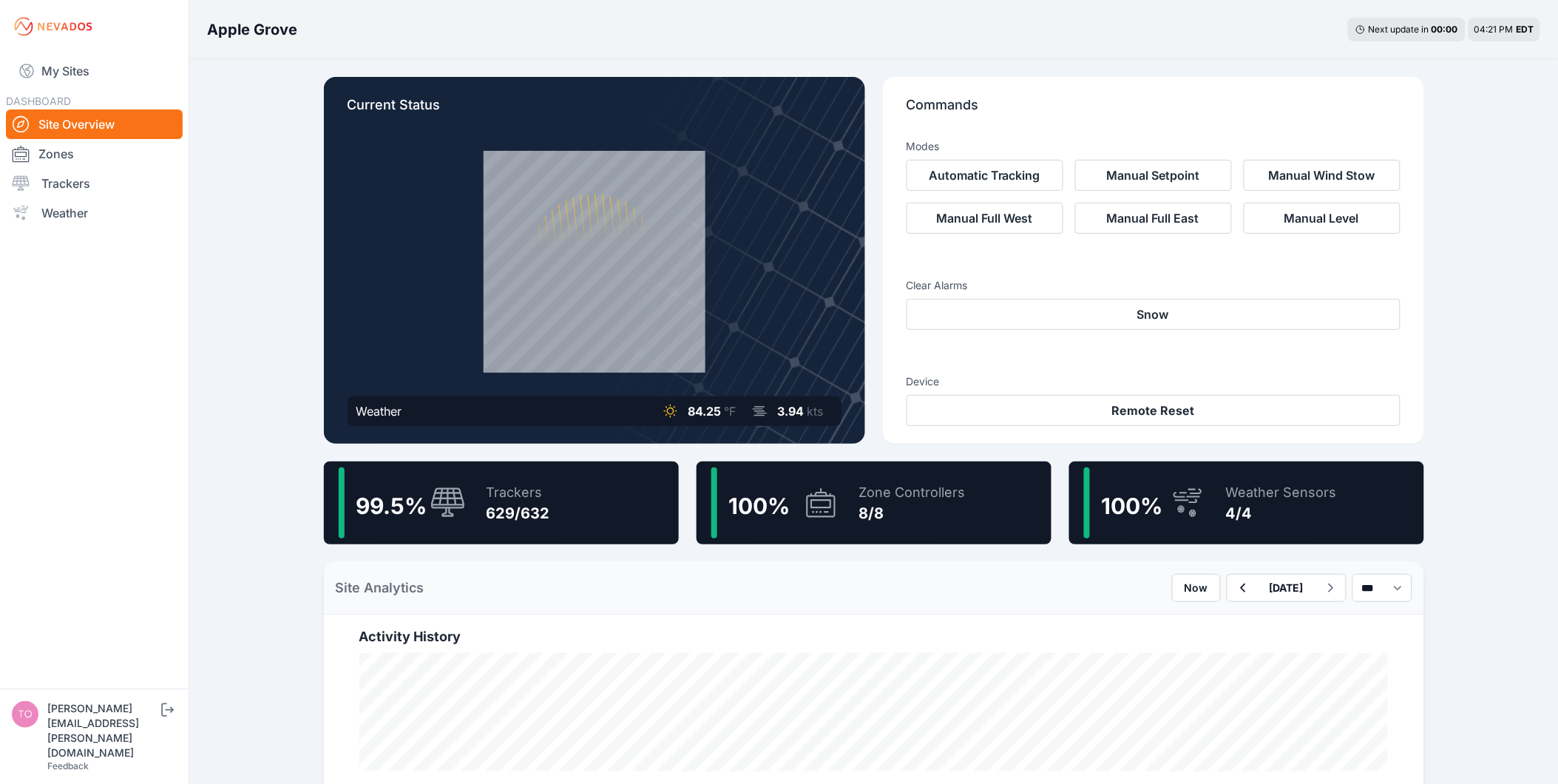
click at [491, 490] on div "Trackers" at bounding box center [519, 492] width 63 height 21
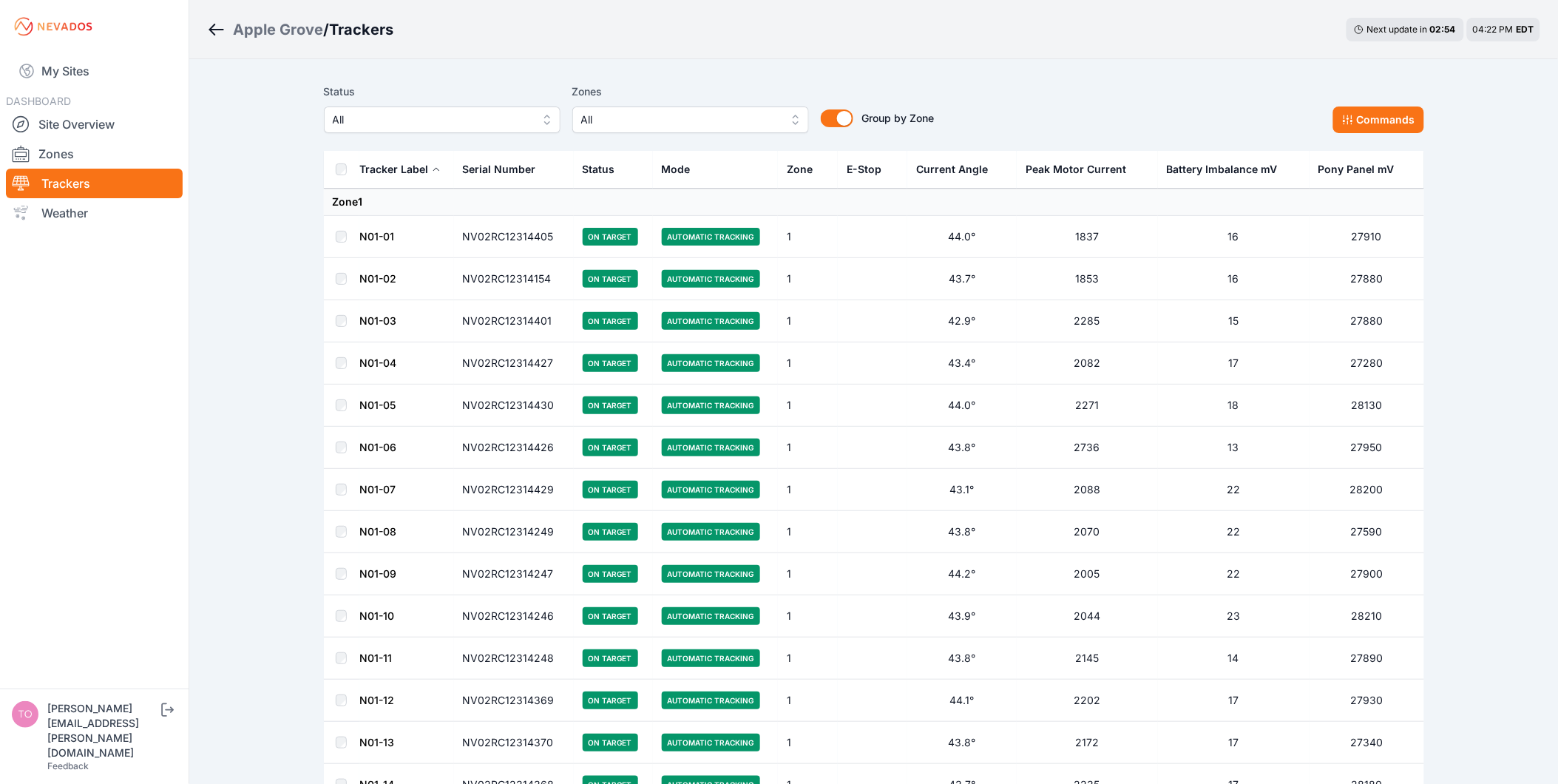
click at [425, 126] on span "All" at bounding box center [432, 120] width 198 height 17
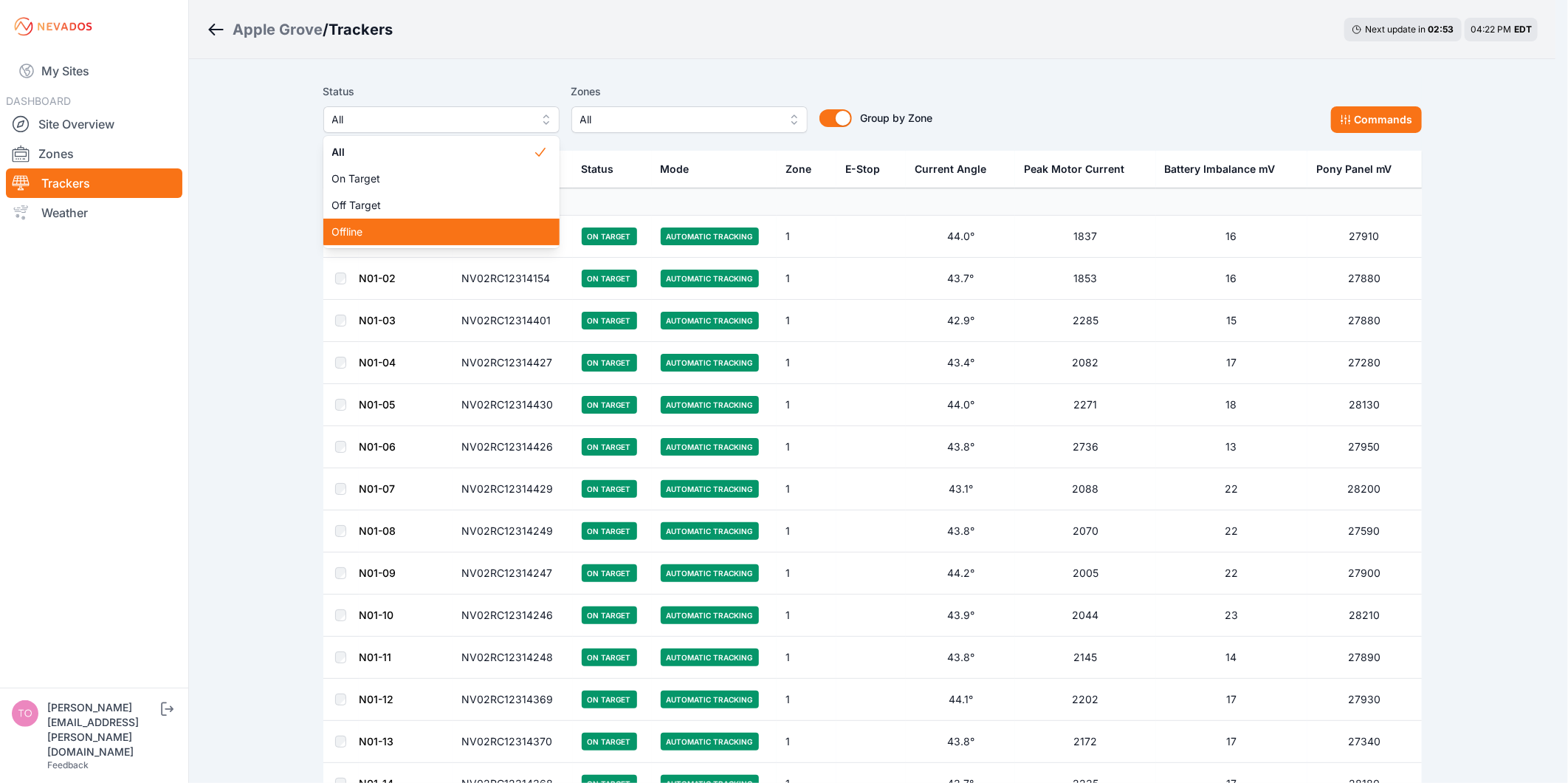
click at [420, 220] on div "Offline" at bounding box center [441, 232] width 236 height 27
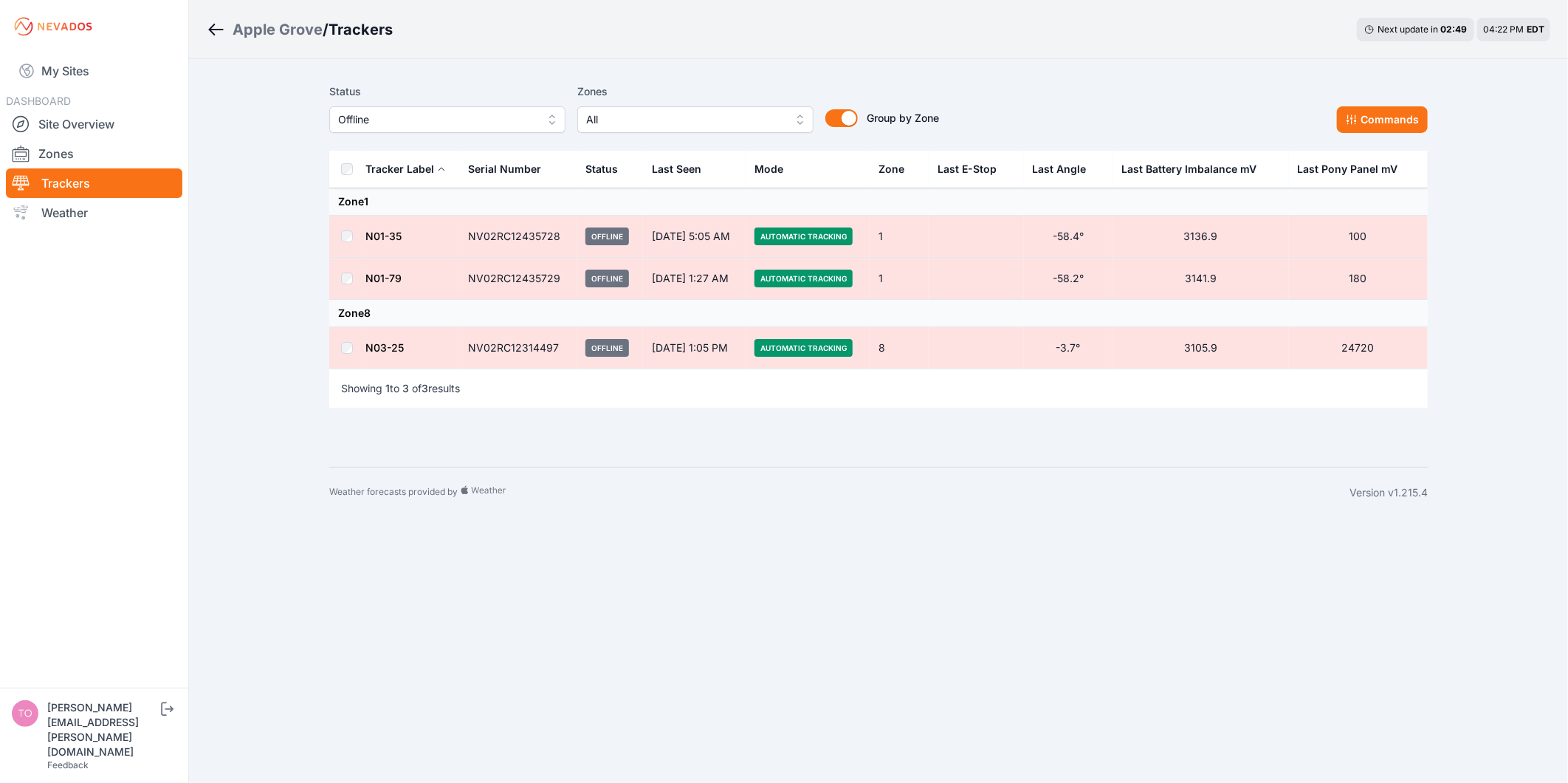
click at [488, 116] on span "Offline" at bounding box center [437, 120] width 198 height 17
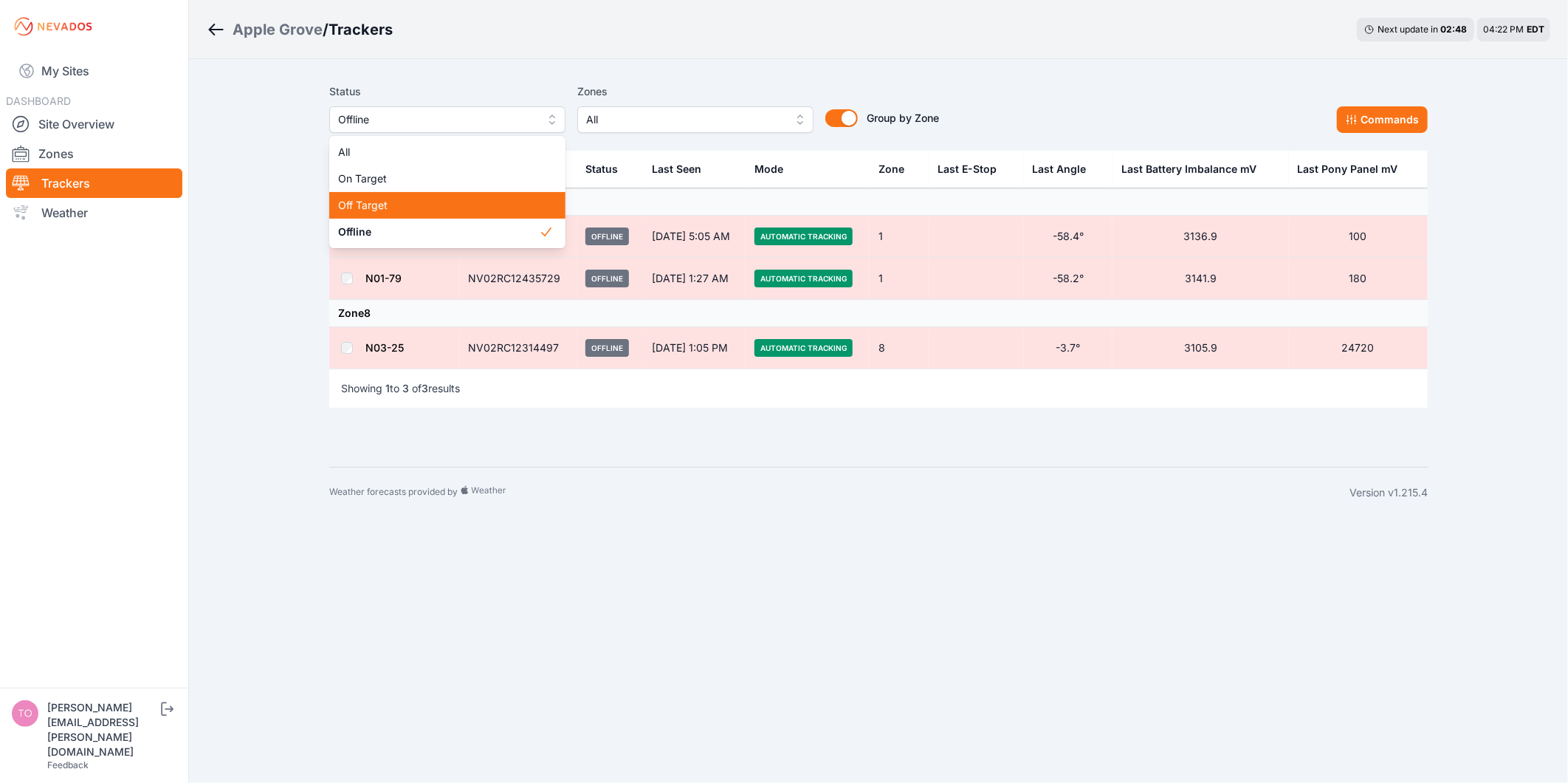
click at [460, 203] on span "Off Target" at bounding box center [439, 205] width 201 height 15
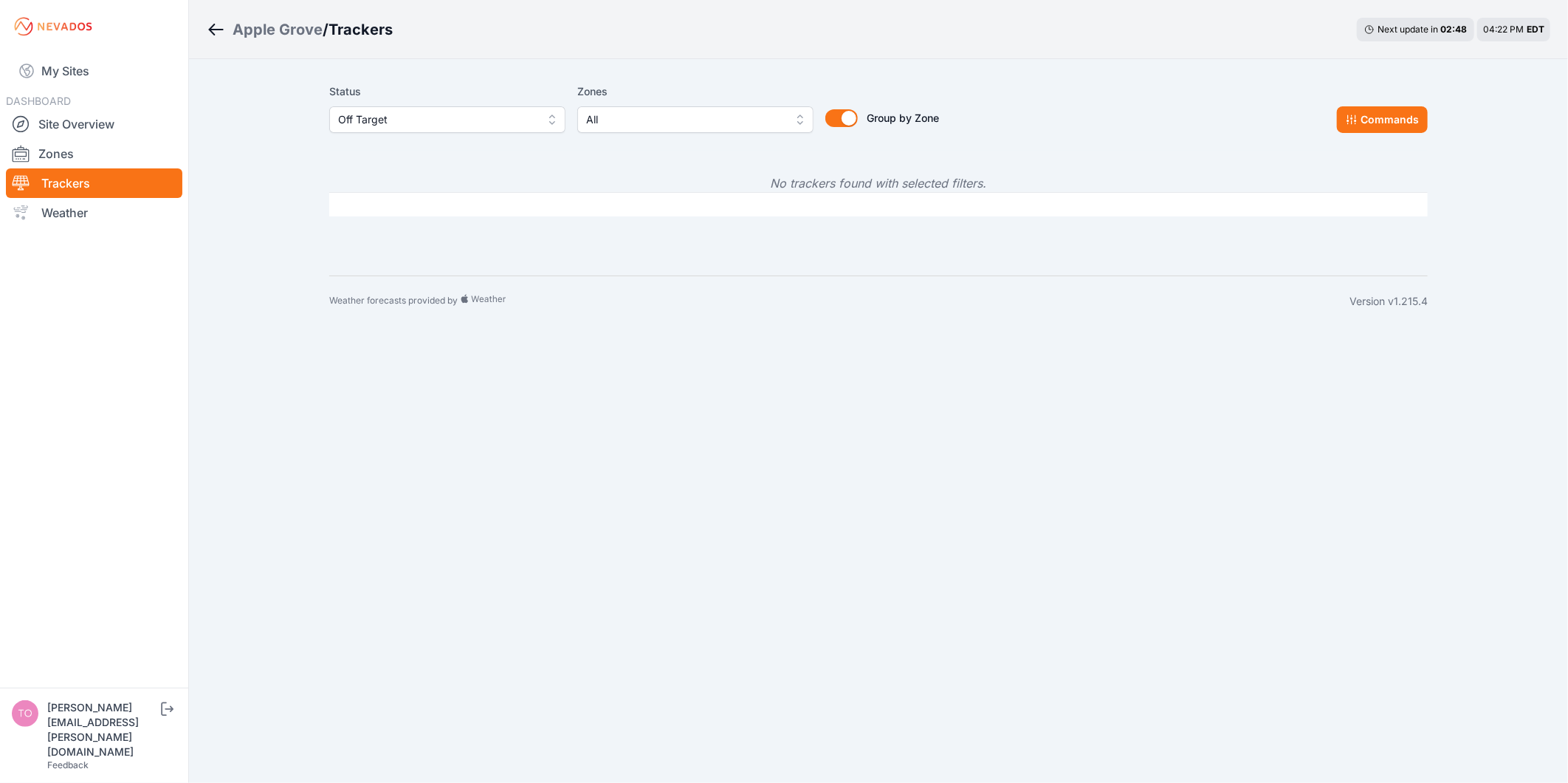
click at [440, 121] on span "Off Target" at bounding box center [437, 120] width 198 height 17
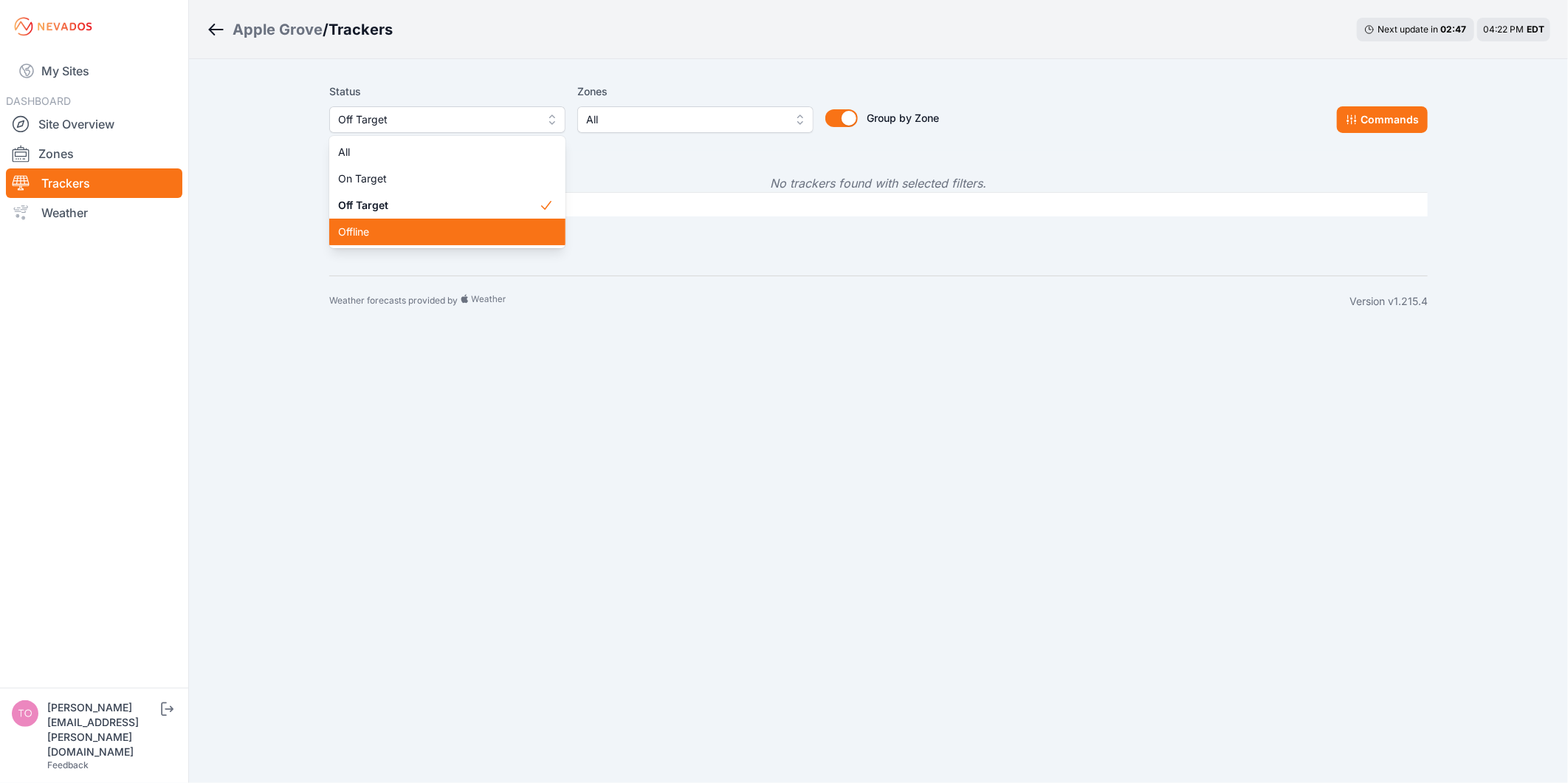
click at [438, 225] on span "Offline" at bounding box center [439, 232] width 201 height 15
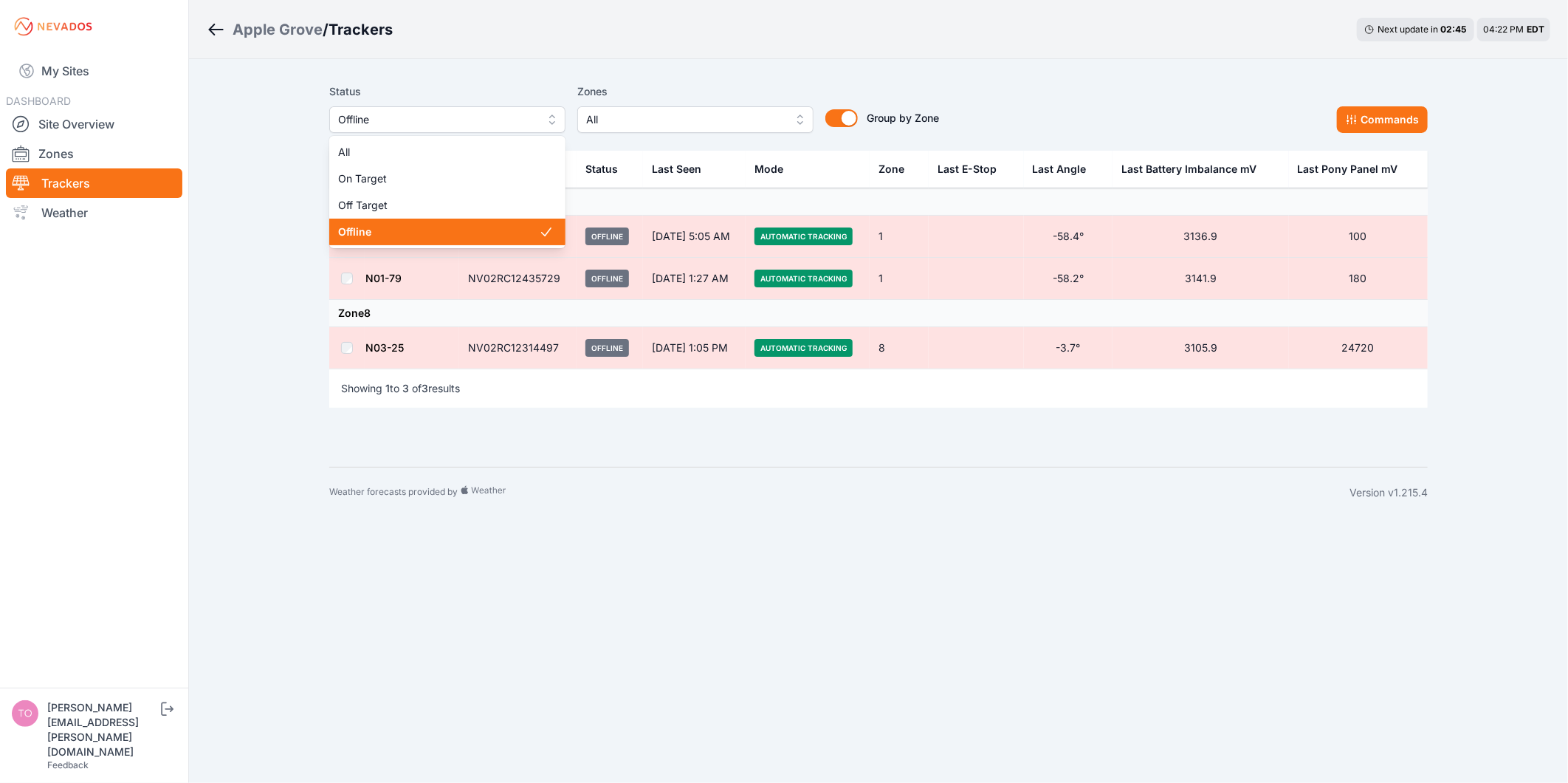
click at [400, 124] on span "Offline" at bounding box center [437, 120] width 198 height 17
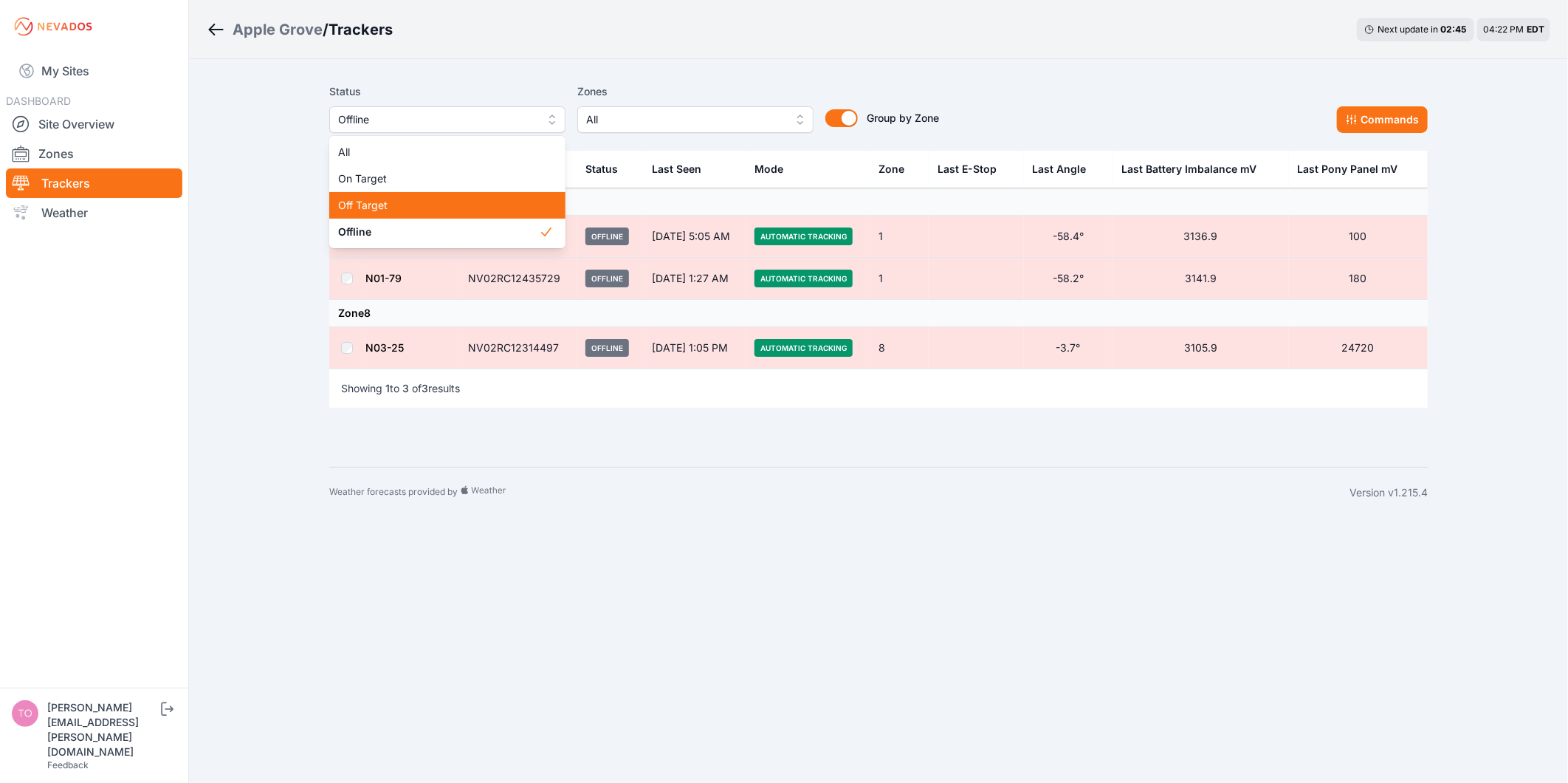
click at [381, 200] on span "Off Target" at bounding box center [439, 205] width 201 height 15
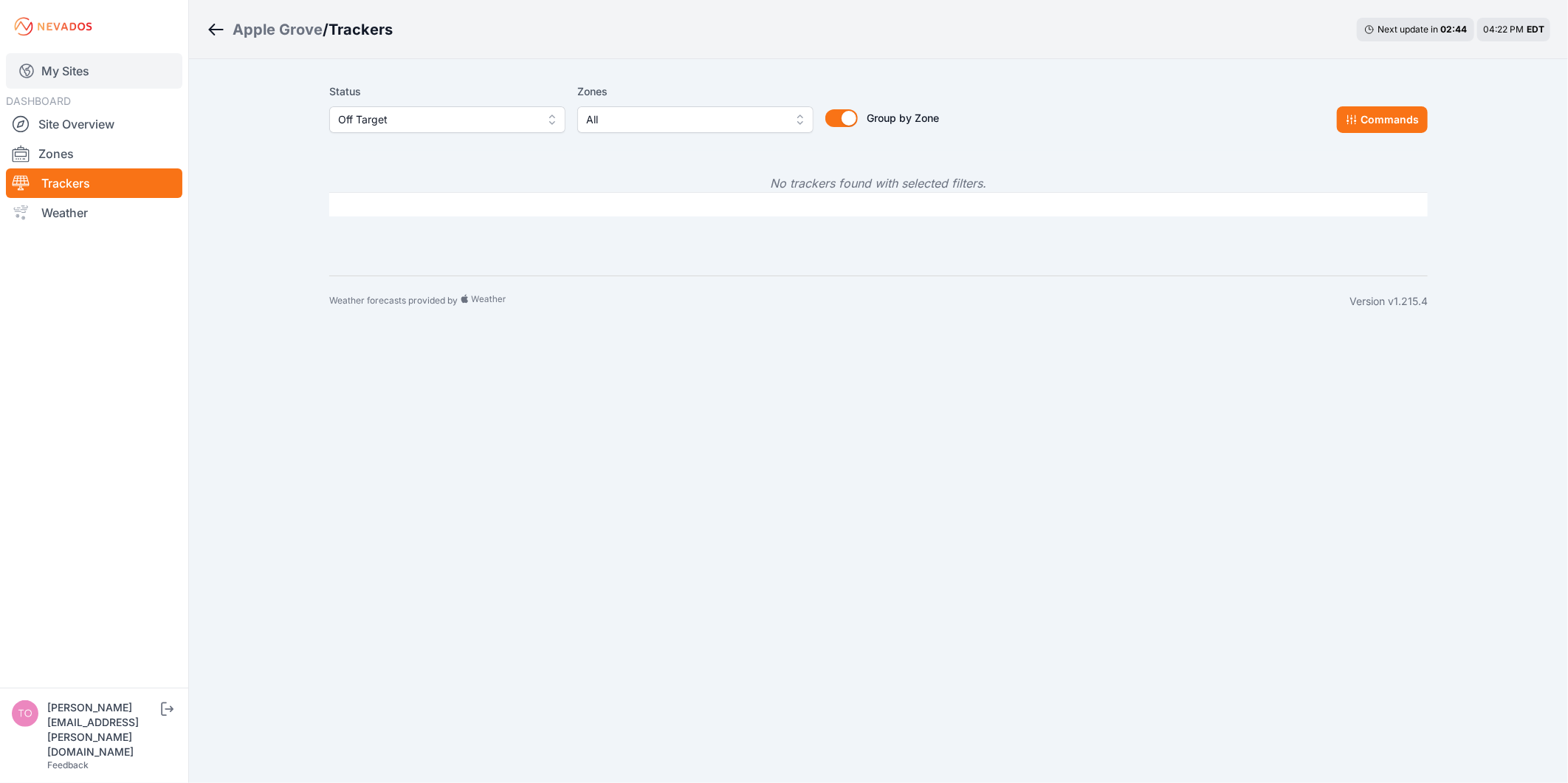
click at [85, 71] on link "My Sites" at bounding box center [93, 70] width 177 height 36
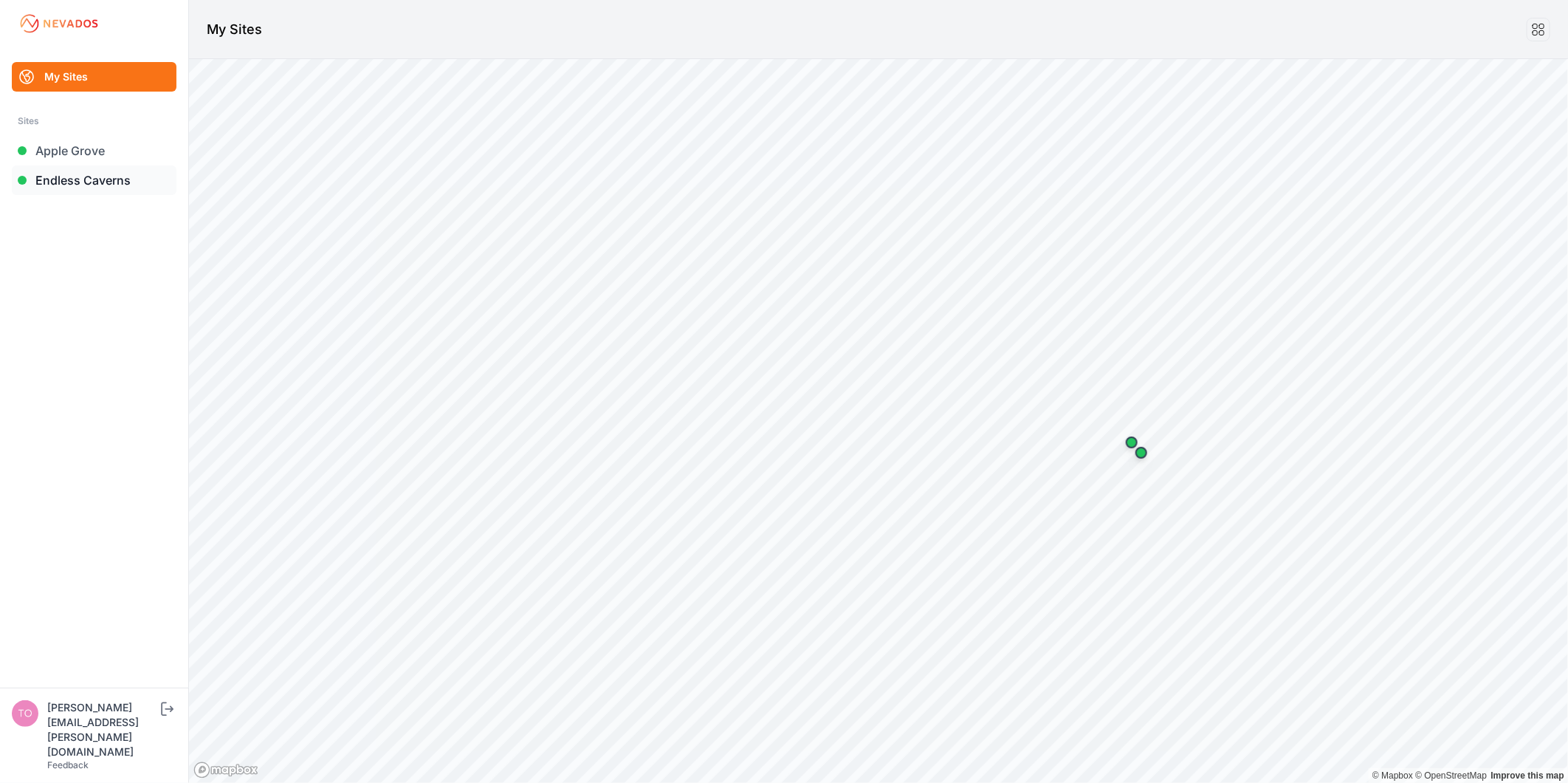
click at [99, 184] on link "Endless Caverns" at bounding box center [94, 180] width 165 height 29
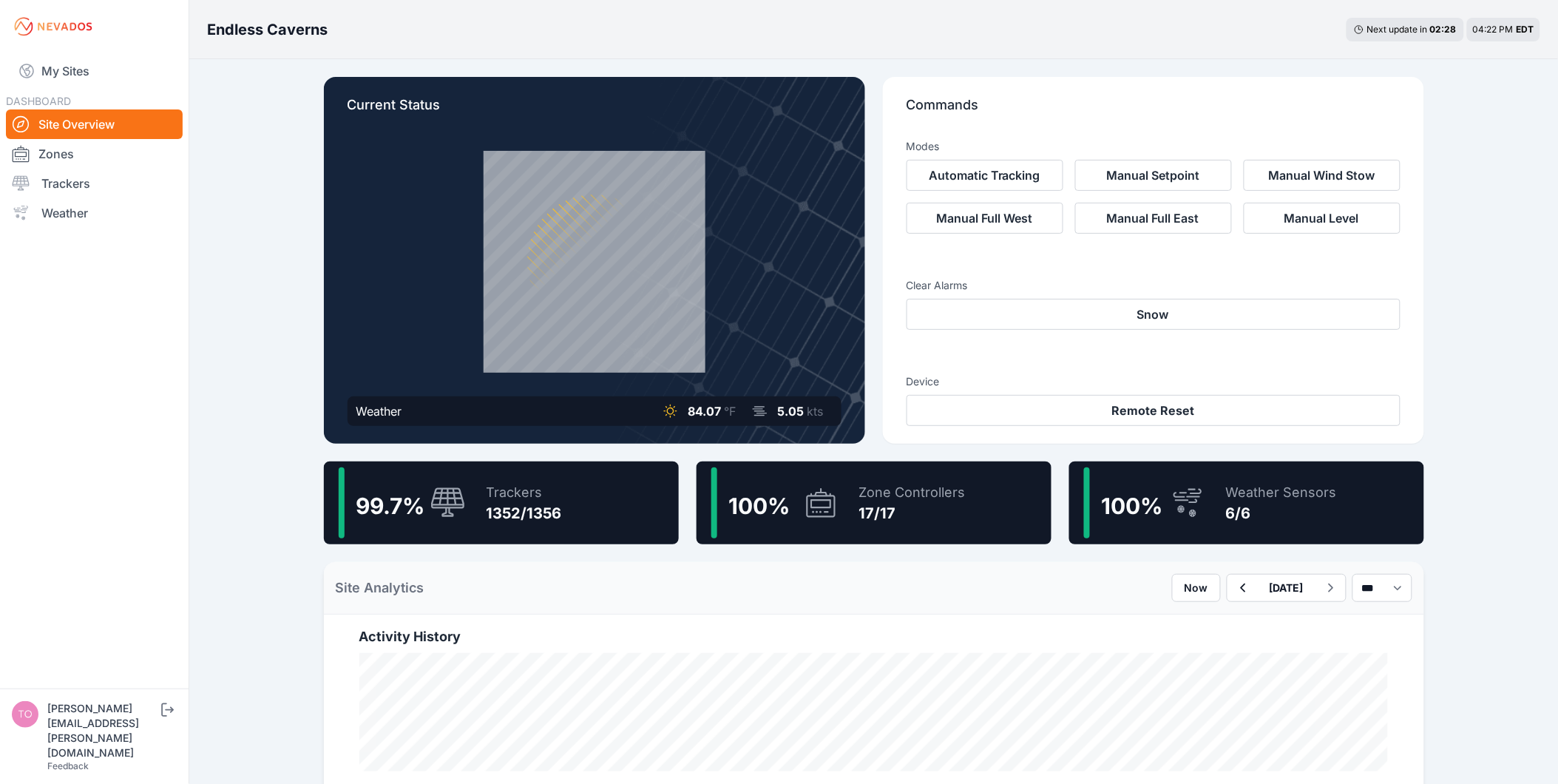
click at [543, 499] on div "Trackers" at bounding box center [524, 492] width 75 height 21
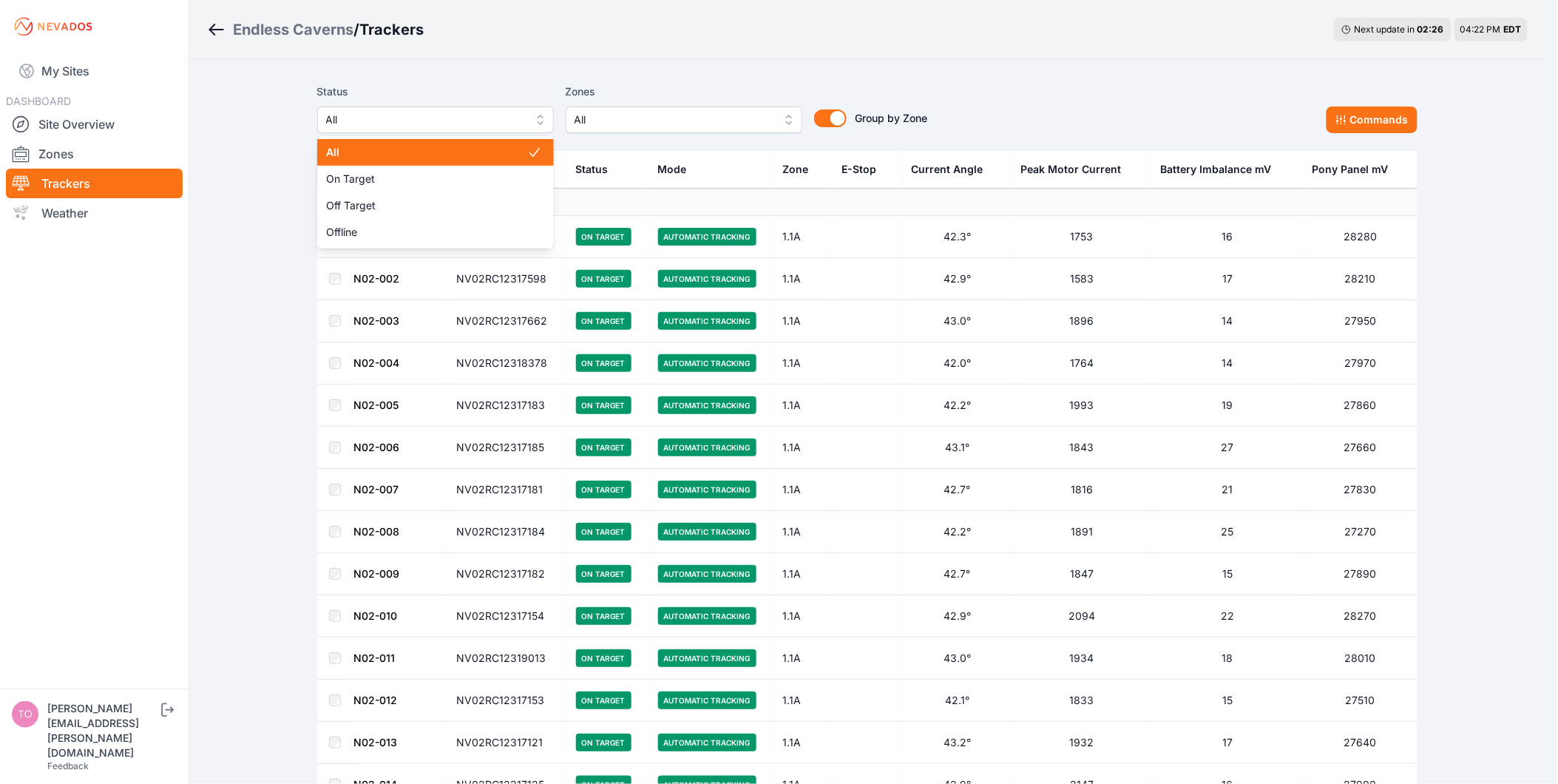
click at [445, 121] on span "All" at bounding box center [425, 120] width 198 height 17
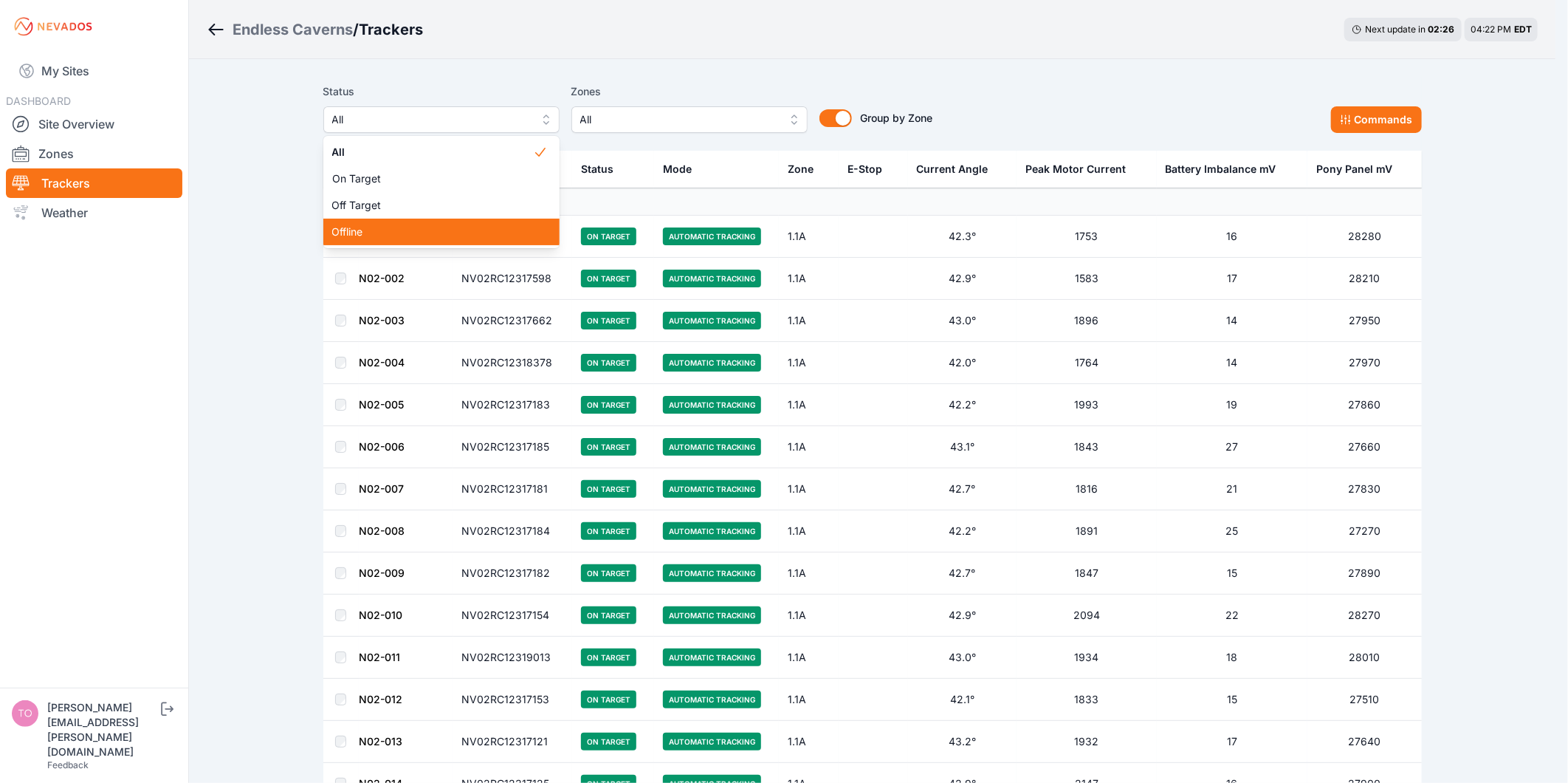
click at [423, 238] on span "Offline" at bounding box center [433, 232] width 201 height 15
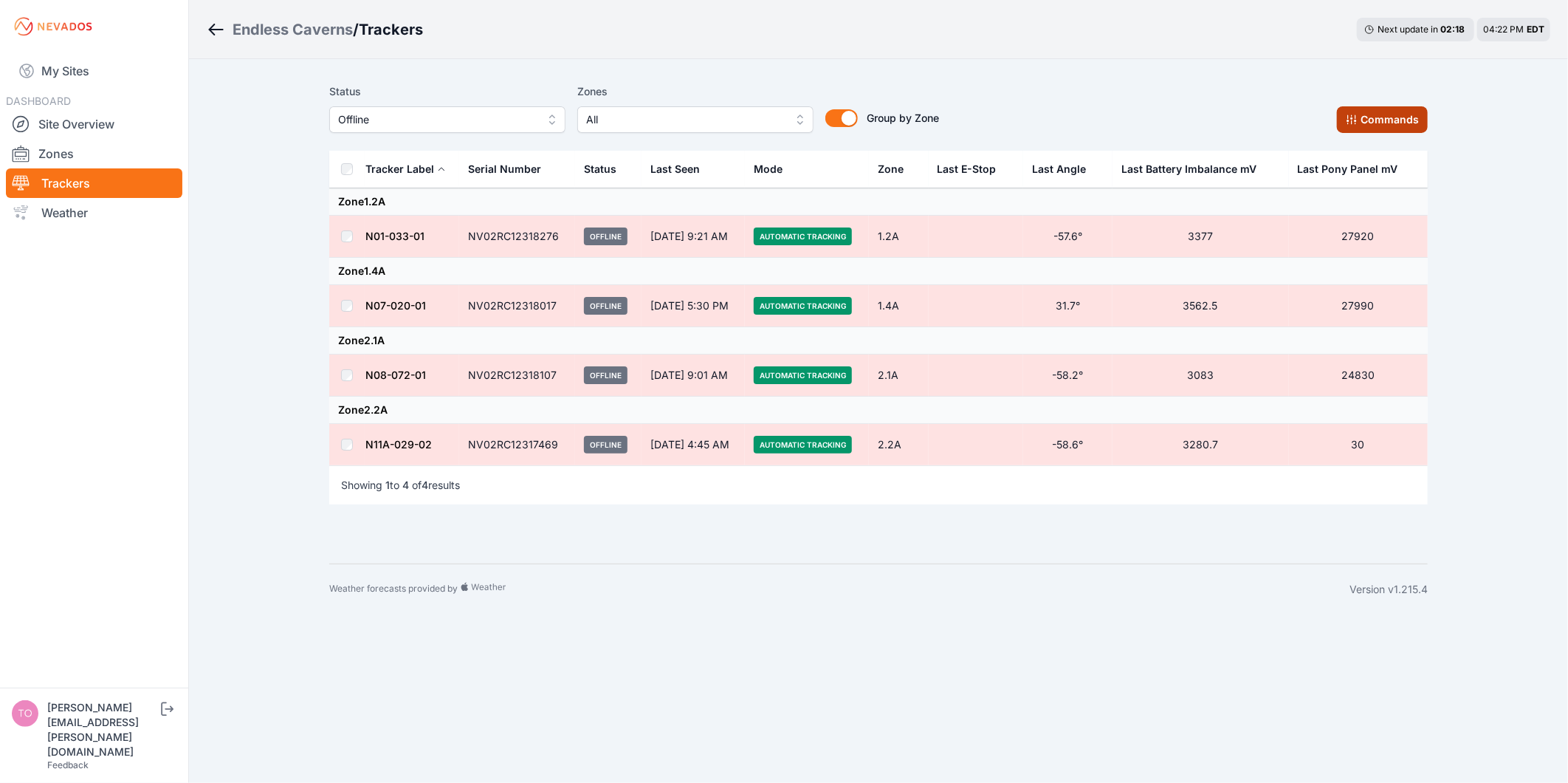
click at [1361, 131] on button "Commands" at bounding box center [1382, 120] width 91 height 27
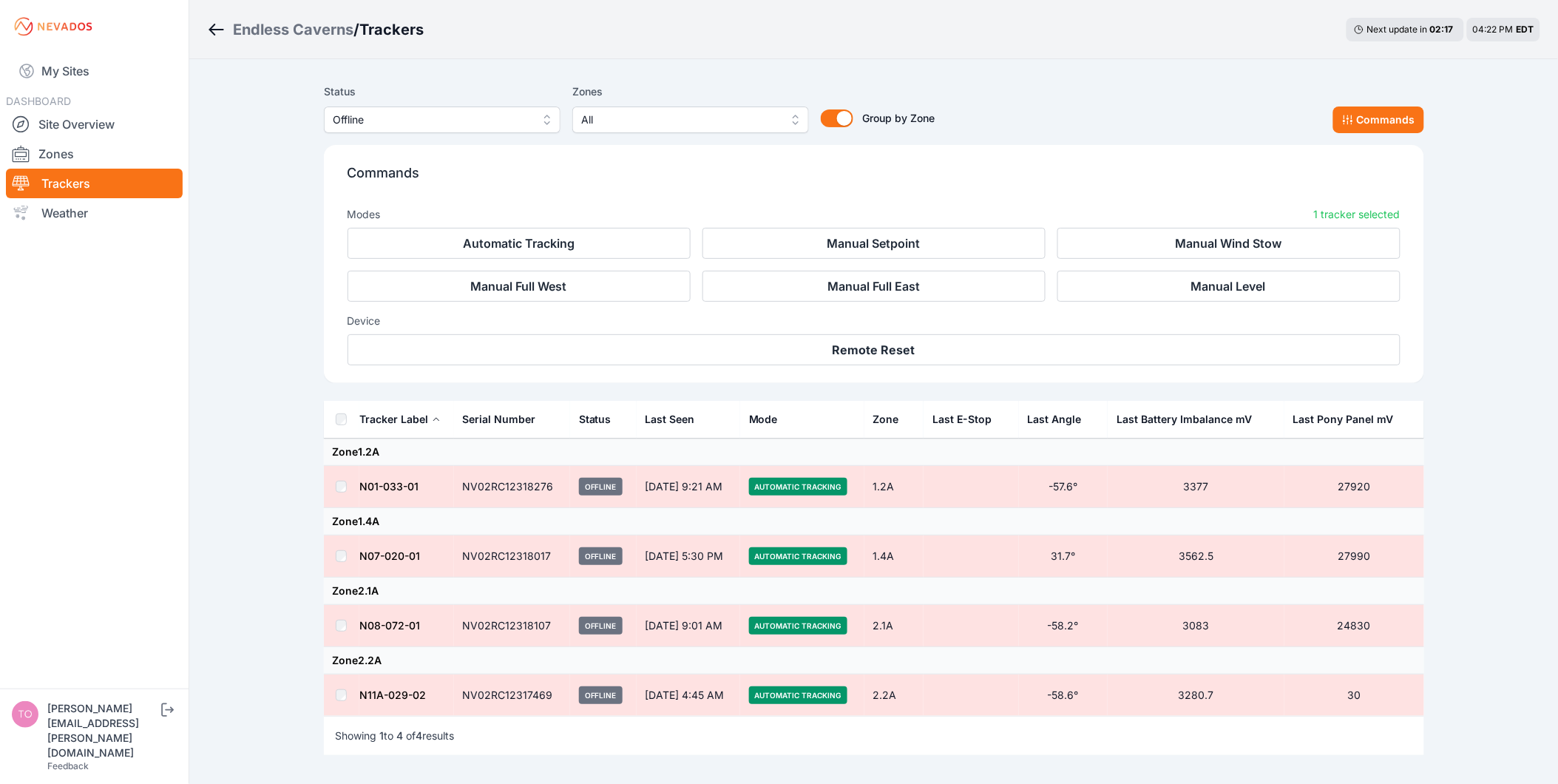
click at [958, 366] on div "Commands Modes 1 tracker selected Automatic Tracking Manual Setpoint Manual Win…" at bounding box center [874, 264] width 1101 height 238
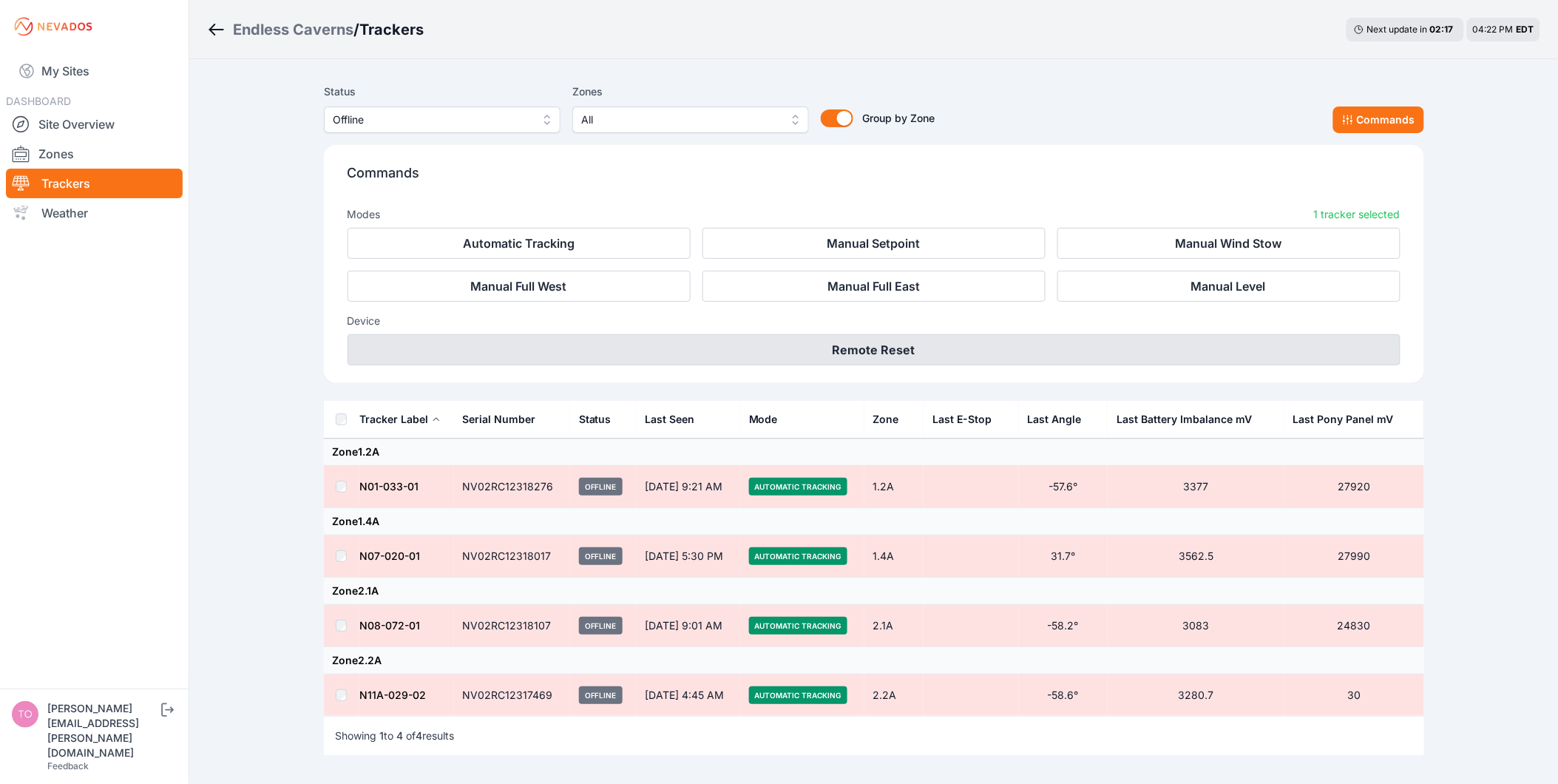
click at [950, 355] on button "Remote Reset" at bounding box center [874, 350] width 1053 height 31
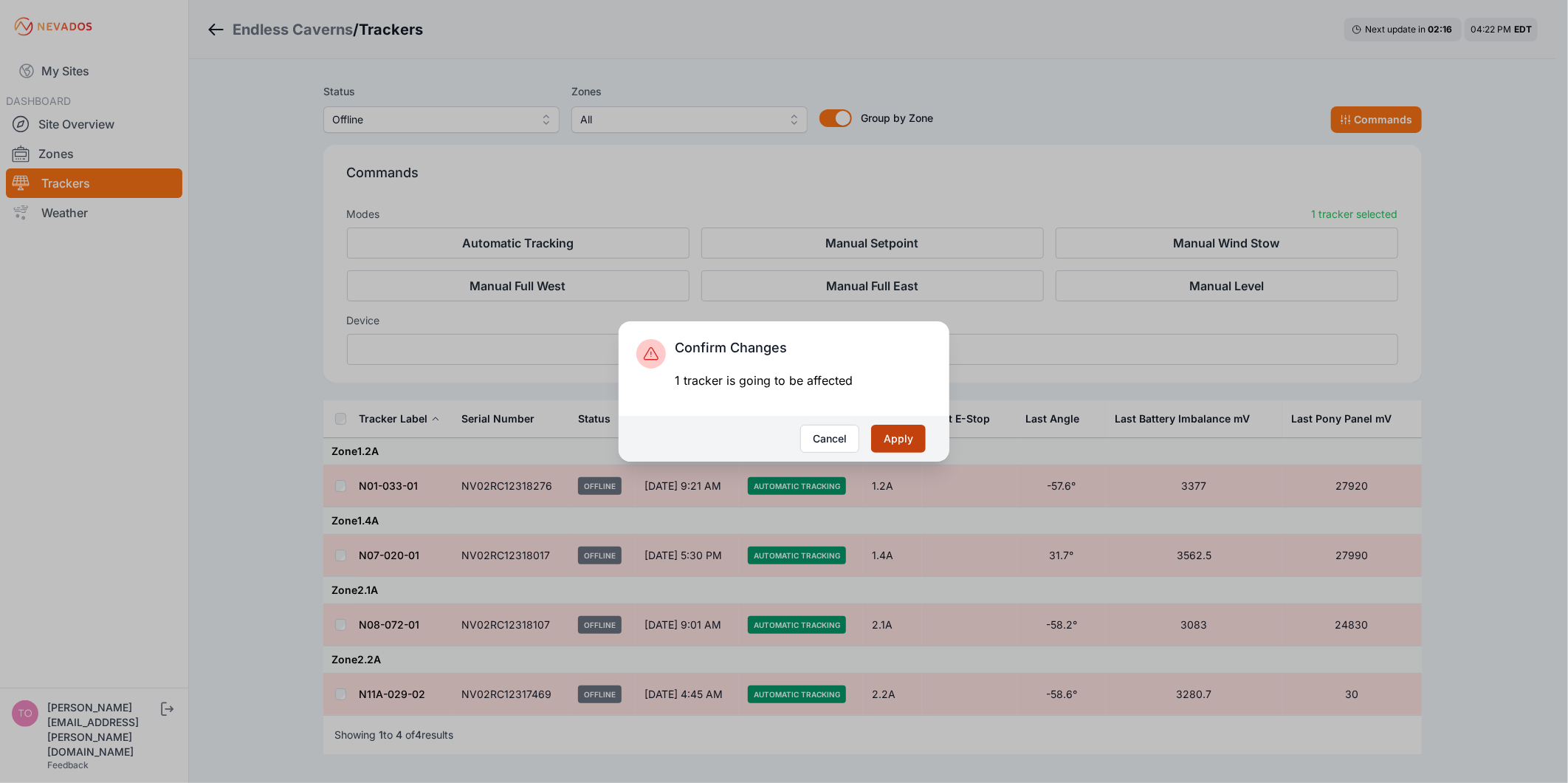
click at [915, 444] on button "Apply" at bounding box center [898, 438] width 55 height 28
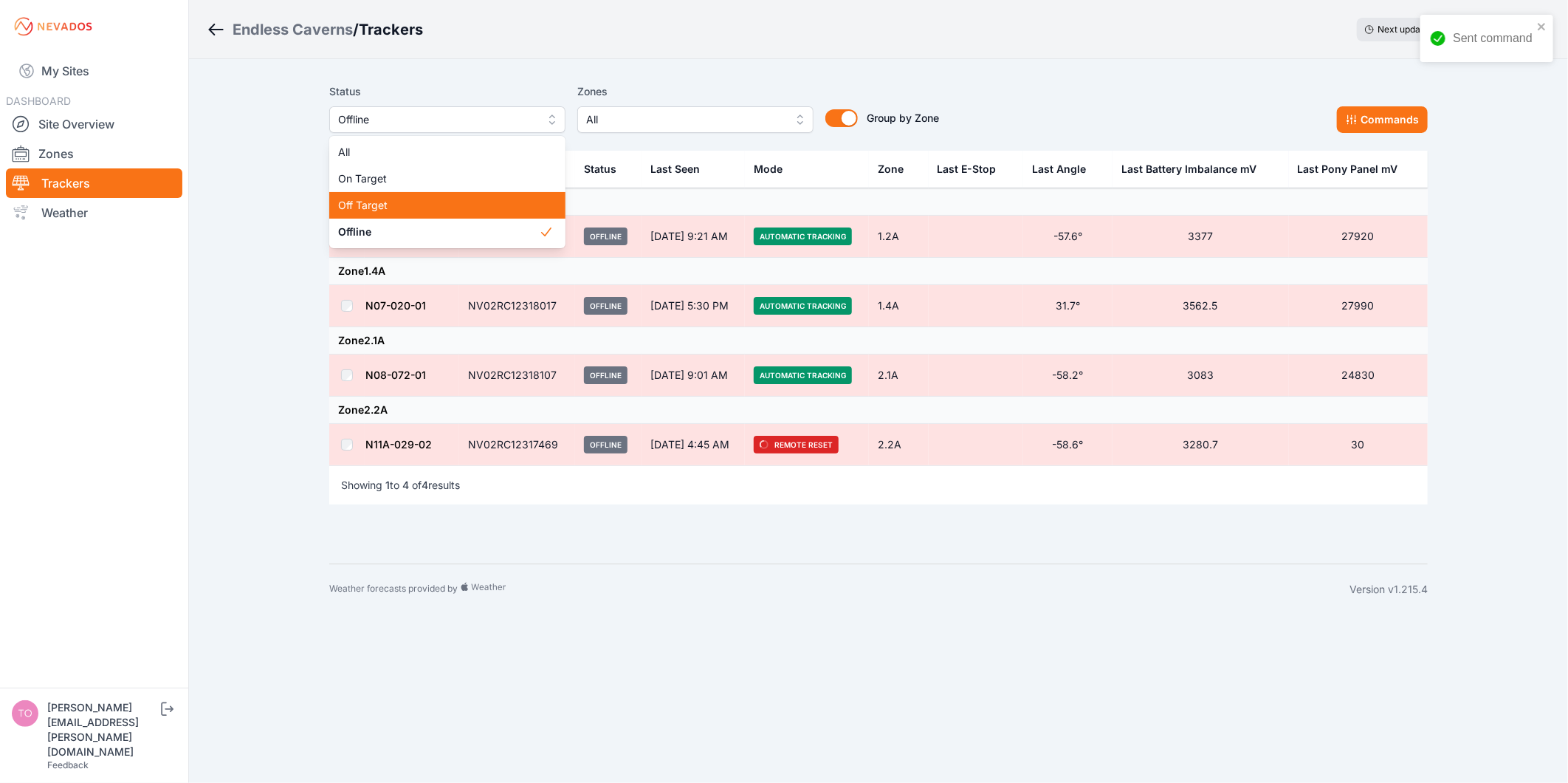
click at [445, 198] on span "Off Target" at bounding box center [439, 205] width 201 height 15
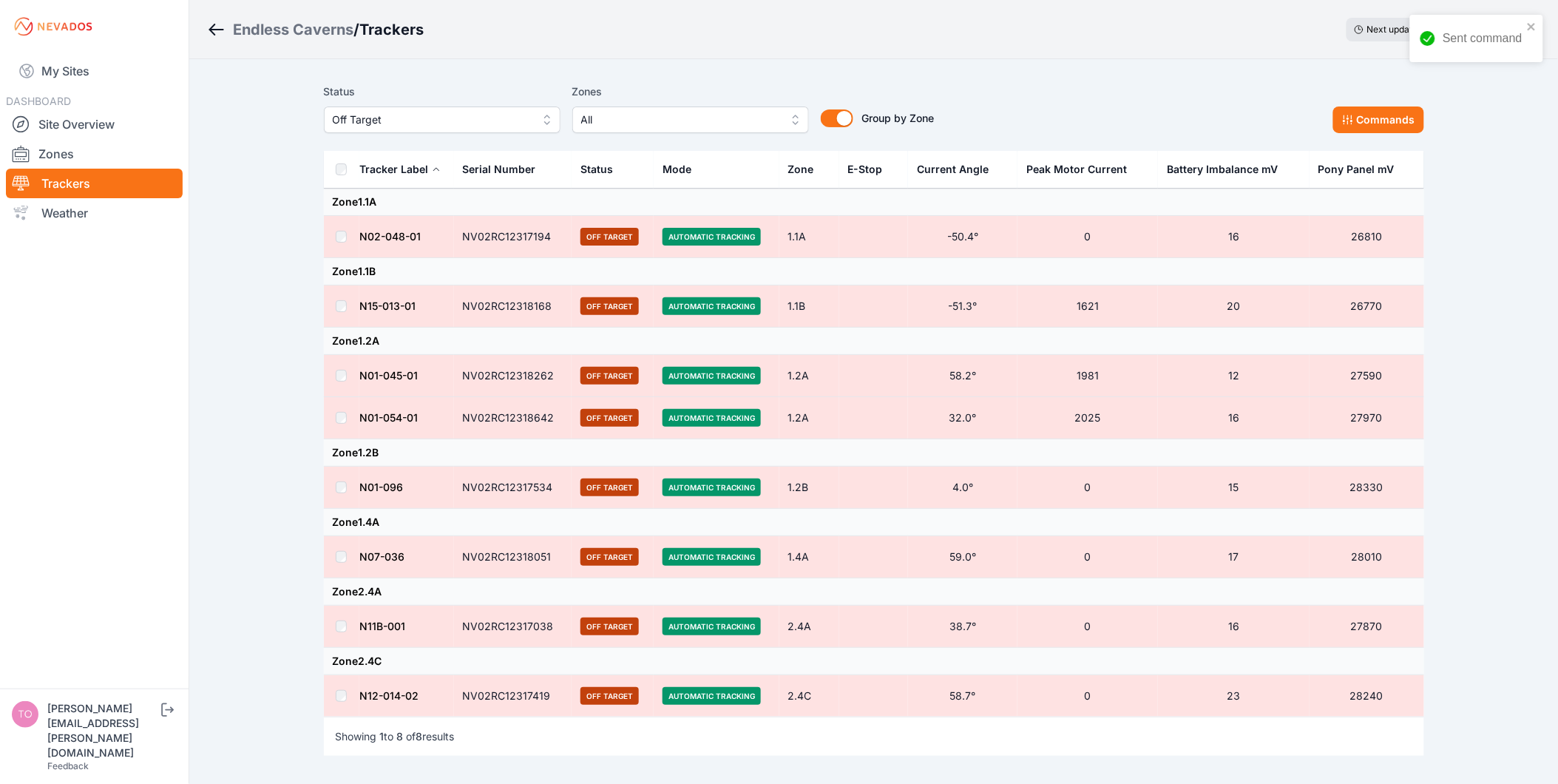
click at [348, 176] on th at bounding box center [341, 170] width 36 height 38
click at [1386, 118] on button "Commands" at bounding box center [1378, 120] width 91 height 27
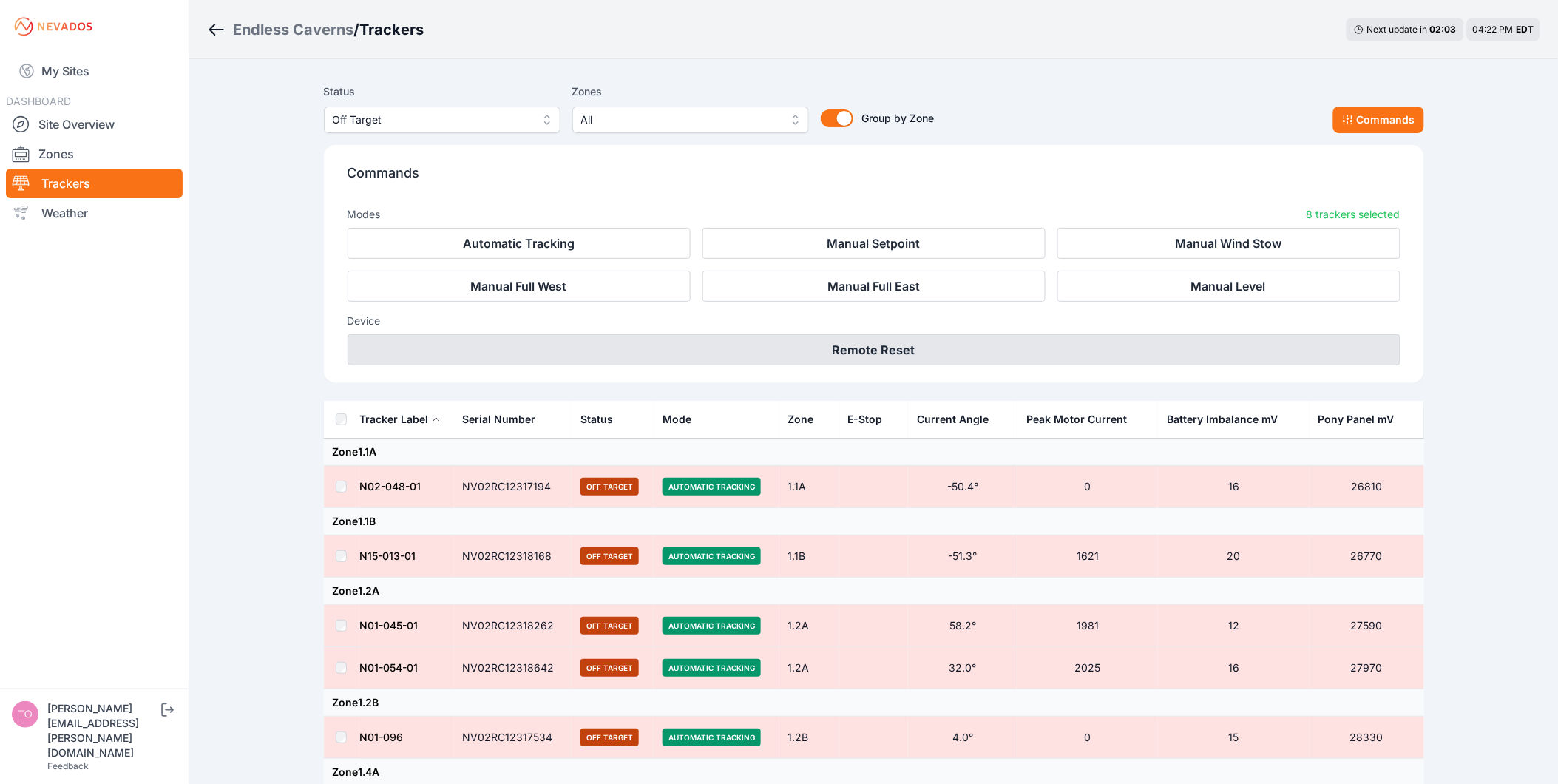
click at [1066, 348] on button "Remote Reset" at bounding box center [874, 350] width 1053 height 31
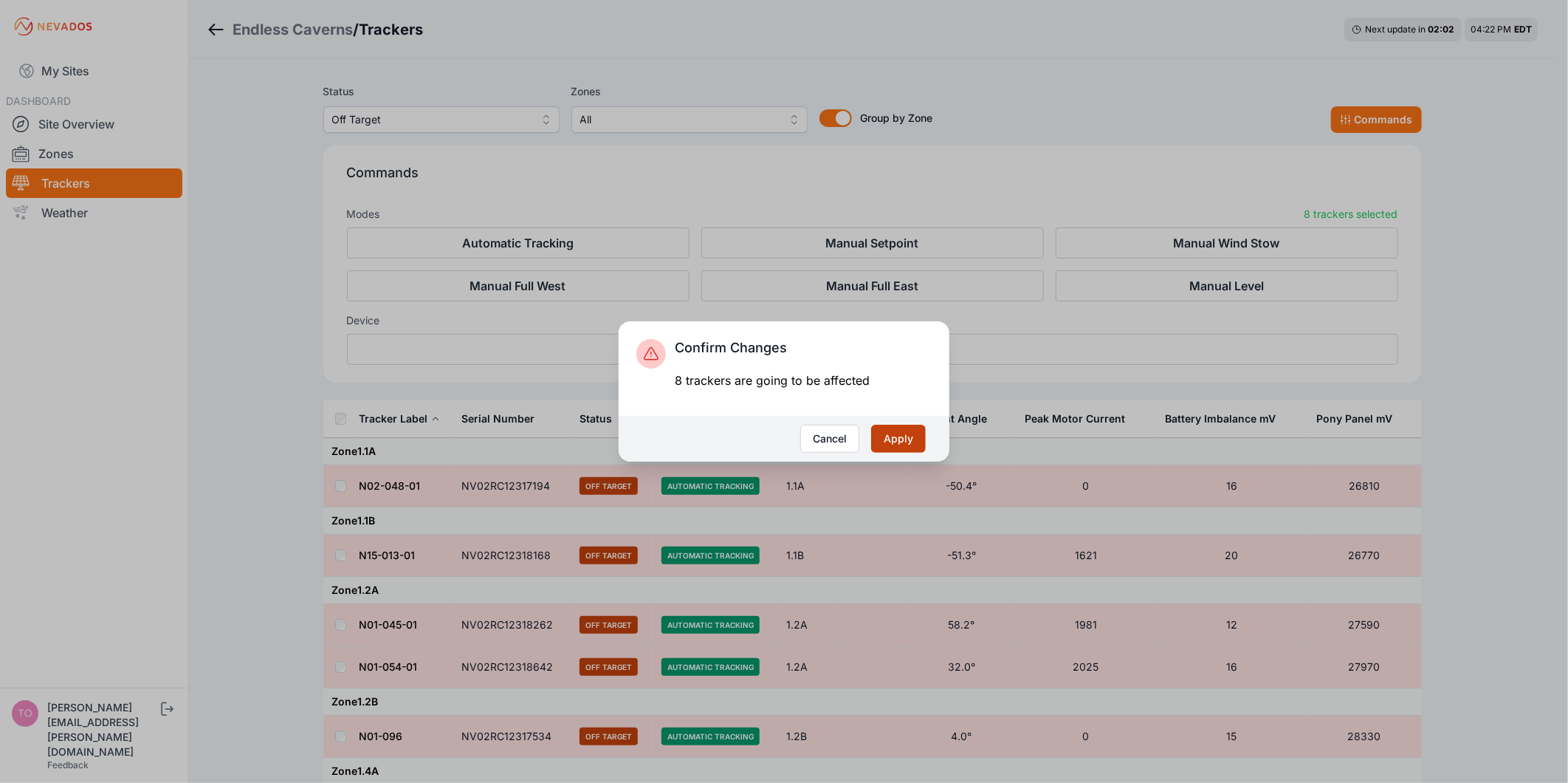
click at [894, 443] on button "Apply" at bounding box center [898, 438] width 55 height 28
